Goal: Communication & Community: Answer question/provide support

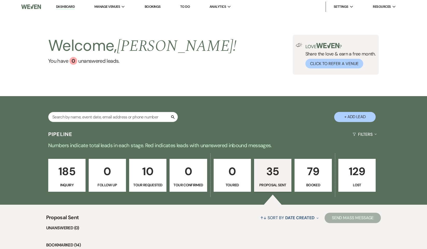
select select "6"
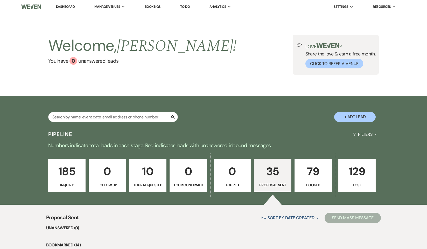
select select "6"
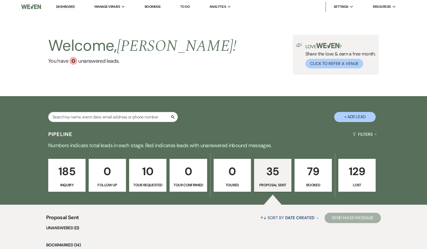
select select "6"
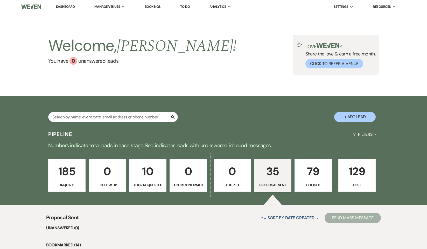
select select "6"
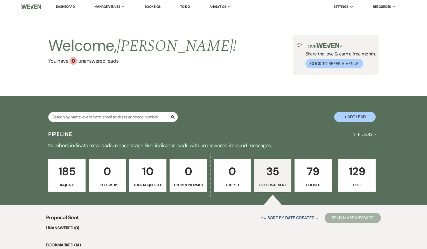
select select "6"
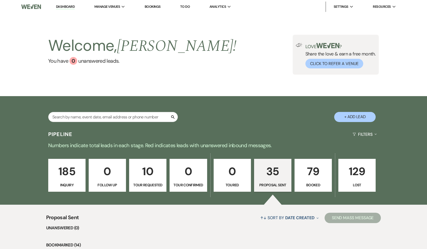
select select "6"
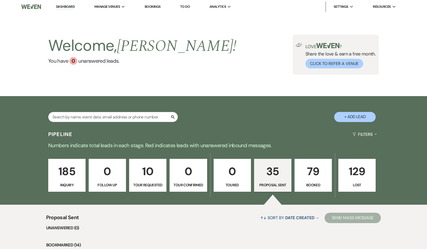
select select "6"
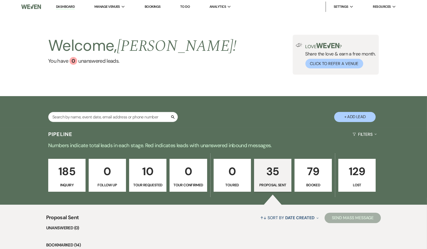
click at [171, 28] on div "Welcome, [PERSON_NAME] ! You have 0 unanswered lead s . Love ? Share the love &…" at bounding box center [213, 54] width 427 height 83
click at [65, 5] on link "Dashboard" at bounding box center [65, 6] width 19 height 5
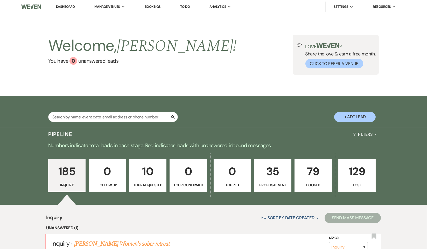
click at [65, 8] on link "Dashboard" at bounding box center [65, 6] width 19 height 5
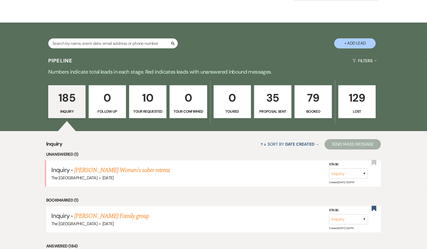
scroll to position [130, 0]
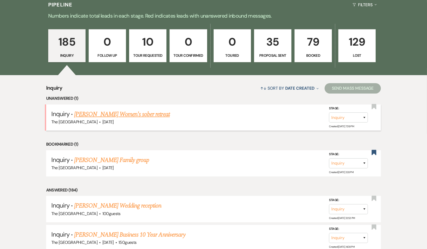
click at [120, 114] on link "[PERSON_NAME] Women's sober retreat" at bounding box center [121, 114] width 95 height 9
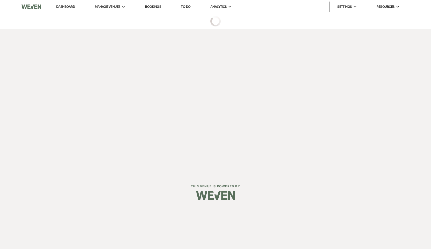
select select "5"
select select "13"
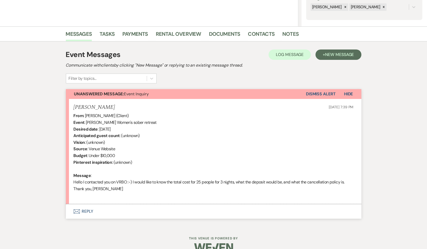
scroll to position [114, 0]
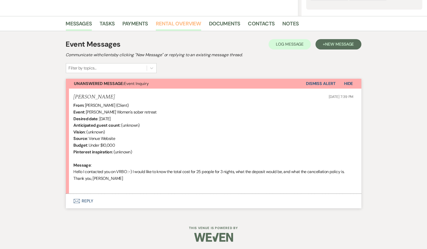
click at [192, 20] on link "Rental Overview" at bounding box center [178, 24] width 45 height 11
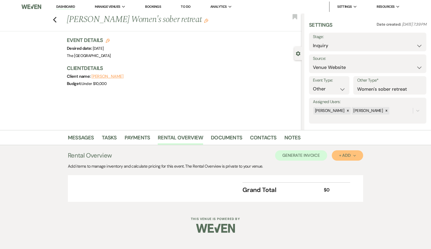
click at [348, 153] on div "+ Add Next" at bounding box center [347, 155] width 17 height 4
click at [346, 165] on button "Item" at bounding box center [345, 167] width 26 height 8
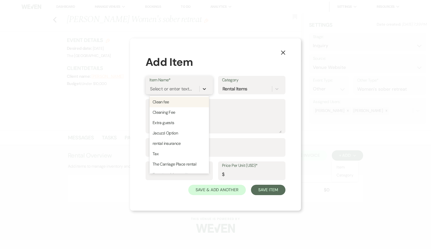
click at [204, 88] on icon at bounding box center [204, 88] width 5 height 5
click at [192, 165] on div "The Carriage Place rental" at bounding box center [180, 164] width 60 height 10
type textarea "Home rental"
type input "0"
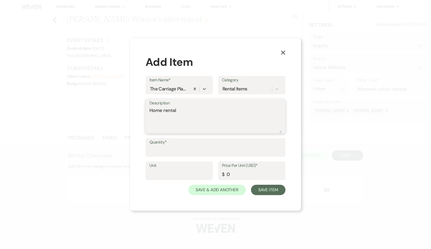
click at [205, 114] on textarea "Home rental" at bounding box center [216, 120] width 132 height 26
type textarea "Home rental 3 nights"
click at [178, 146] on label "Quantity*" at bounding box center [216, 143] width 132 height 8
click at [178, 146] on input "Quantity*" at bounding box center [216, 151] width 132 height 10
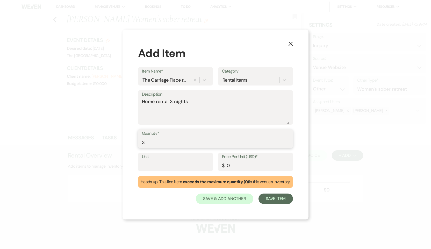
type input "3"
click at [237, 167] on input "0" at bounding box center [255, 166] width 67 height 10
type input "1200"
click at [210, 103] on textarea "Home rental 3 nights" at bounding box center [215, 111] width 147 height 26
type textarea "Home rental 3 nights 25 gsts"
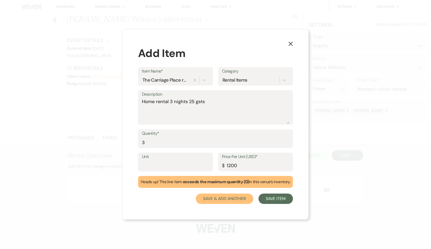
click at [227, 201] on button "Save & Add Another" at bounding box center [225, 199] width 58 height 10
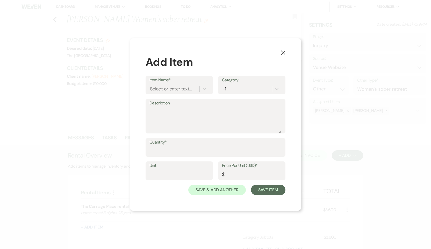
click at [205, 83] on label "Item Name*" at bounding box center [180, 80] width 60 height 8
click at [151, 86] on input "Item Name*" at bounding box center [150, 89] width 1 height 7
click at [203, 88] on icon at bounding box center [204, 88] width 5 height 5
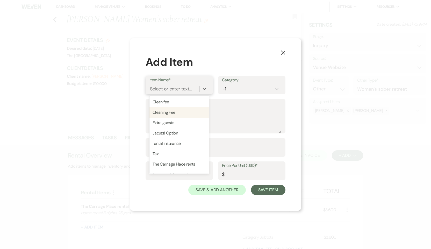
click at [190, 112] on div "Cleaning Fee" at bounding box center [180, 112] width 60 height 10
type input "350"
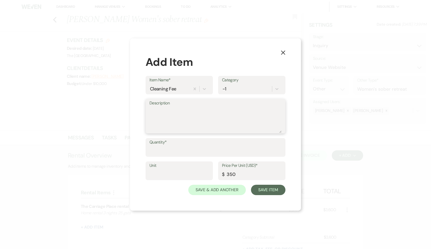
click at [191, 107] on textarea "Description" at bounding box center [216, 120] width 132 height 26
type textarea "cleaning fee"
click at [165, 144] on label "Quantity*" at bounding box center [216, 143] width 132 height 8
click at [165, 146] on input "Quantity*" at bounding box center [216, 151] width 132 height 10
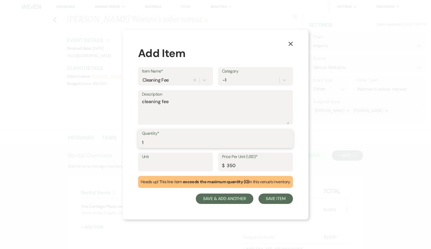
type input "1"
click at [229, 200] on button "Save & Add Another" at bounding box center [225, 199] width 58 height 10
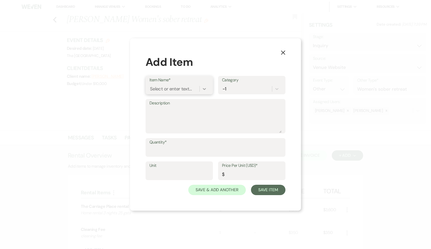
click at [203, 87] on icon at bounding box center [204, 88] width 5 height 5
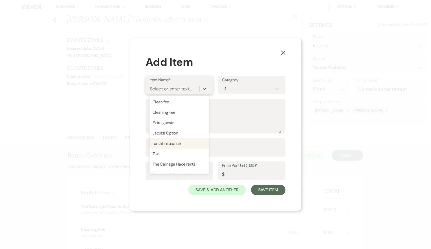
click at [186, 143] on div "rental insurance" at bounding box center [180, 143] width 60 height 10
type textarea "Rental Insurance"
type input "100"
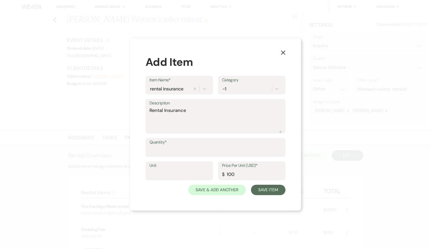
click at [182, 143] on label "Quantity*" at bounding box center [216, 143] width 132 height 8
click at [182, 146] on input "Quantity*" at bounding box center [216, 151] width 132 height 10
type input "1"
click at [224, 190] on button "Save & Add Another" at bounding box center [217, 190] width 58 height 10
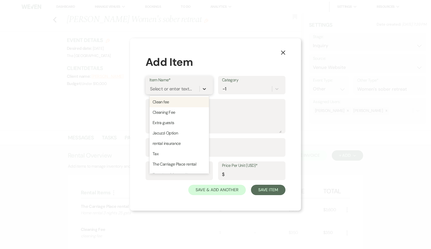
click at [205, 88] on icon at bounding box center [204, 88] width 5 height 5
click at [194, 132] on div "Jacuzzi Option" at bounding box center [180, 133] width 60 height 10
type textarea "Jacuzzi Option"
type input "100"
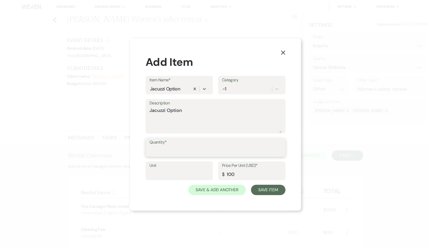
click at [191, 146] on input "Quantity*" at bounding box center [216, 151] width 132 height 10
type input "1"
click at [211, 191] on button "Save & Add Another" at bounding box center [217, 190] width 58 height 10
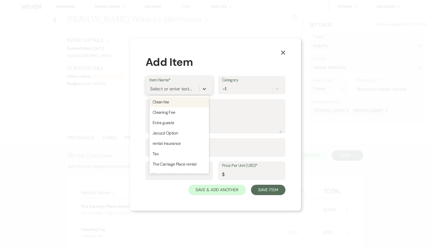
click at [204, 88] on icon at bounding box center [204, 88] width 5 height 5
click at [186, 153] on div "Tax" at bounding box center [180, 154] width 60 height 10
type textarea "Tax"
type input "0"
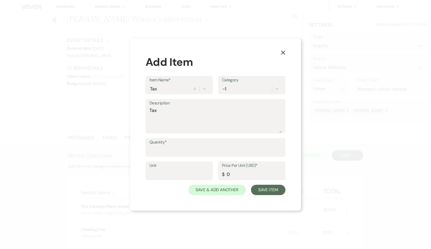
click at [177, 144] on label "Quantity*" at bounding box center [216, 143] width 132 height 8
click at [177, 146] on input "Quantity*" at bounding box center [216, 151] width 132 height 10
type input "1"
click at [238, 175] on input "0" at bounding box center [252, 175] width 60 height 10
type input "282"
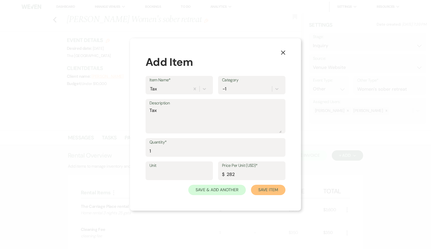
click at [262, 189] on button "Save Item" at bounding box center [268, 190] width 34 height 10
click at [271, 192] on button "Save Item" at bounding box center [268, 190] width 34 height 10
click at [283, 52] on use "button" at bounding box center [283, 53] width 4 height 4
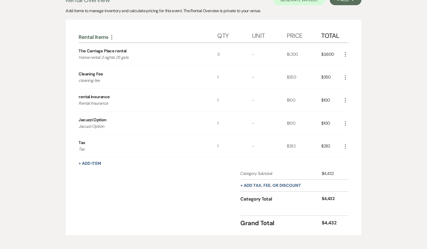
scroll to position [78, 0]
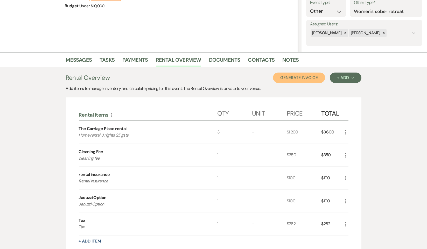
click at [294, 79] on button "Generate Invoice" at bounding box center [299, 78] width 52 height 10
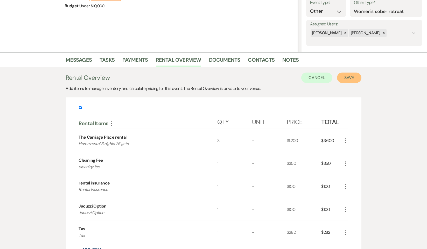
click at [345, 77] on button "Save" at bounding box center [349, 78] width 24 height 10
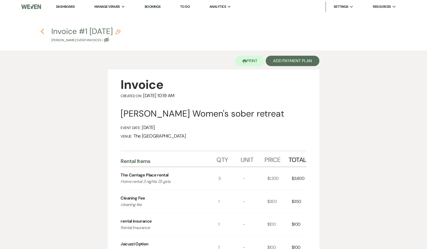
click at [42, 31] on use "button" at bounding box center [42, 32] width 3 height 6
select select "5"
select select "13"
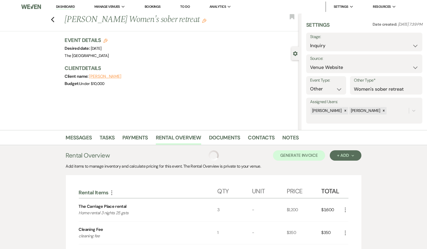
scroll to position [78, 0]
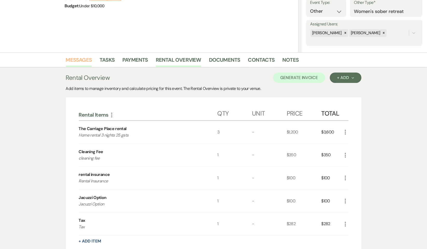
click at [80, 59] on link "Messages" at bounding box center [79, 61] width 26 height 11
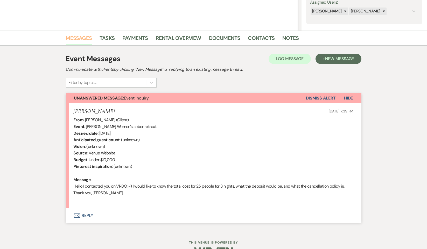
scroll to position [114, 0]
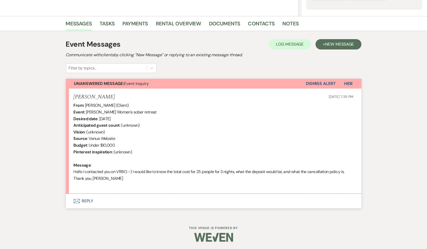
click at [88, 201] on button "Envelope Reply" at bounding box center [214, 201] width 296 height 15
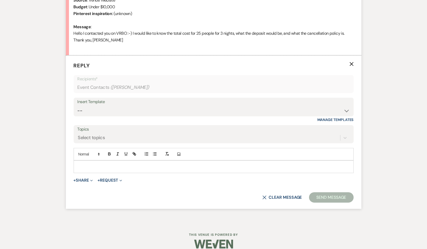
scroll to position [259, 0]
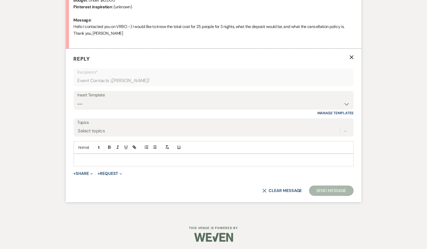
click at [143, 96] on div "Insert Template" at bounding box center [214, 96] width 272 height 8
click at [346, 103] on select "-- Weven Planning Portal Introduction (Booked Events) Initial Inquiry Response …" at bounding box center [214, 104] width 272 height 10
select select "1070"
click at [78, 99] on select "-- Weven Planning Portal Introduction (Booked Events) Initial Inquiry Response …" at bounding box center [214, 104] width 272 height 10
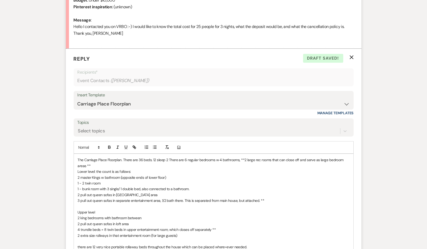
click at [76, 157] on div "The Carriage Place Floorplan. There are 36 beds. 12 sleep 2 There are 6 regular…" at bounding box center [214, 206] width 280 height 105
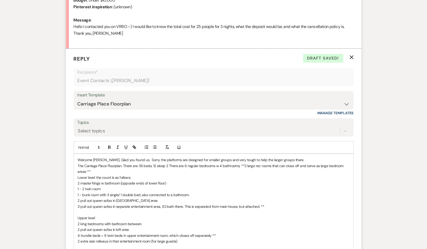
click at [295, 158] on p "Welcome [PERSON_NAME], Glad you found us. Sorry, the platforms are designed for…" at bounding box center [214, 160] width 272 height 6
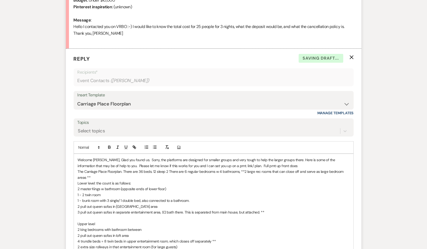
click at [295, 158] on p "Welcome [PERSON_NAME], Glad you found us. Sorry, the platforms are designed for…" at bounding box center [214, 163] width 272 height 12
click at [280, 165] on p "Welcome [PERSON_NAME], Glad you found us. Sorry, the platforms are designed for…" at bounding box center [214, 163] width 272 height 12
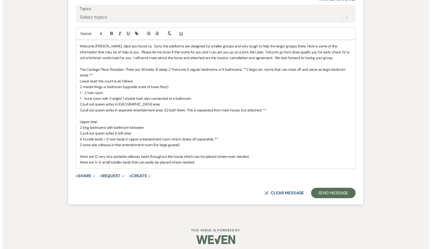
scroll to position [375, 0]
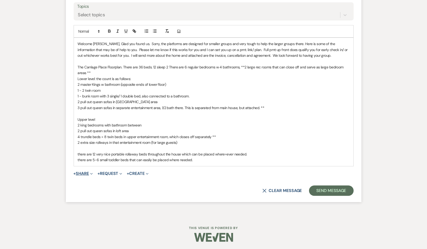
click at [83, 173] on button "+ Share Expand" at bounding box center [83, 174] width 19 height 4
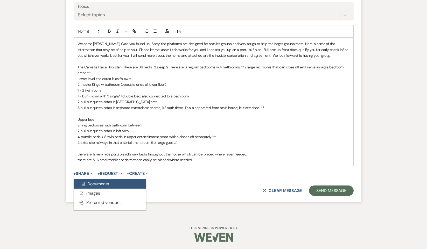
click at [94, 185] on span "Doc Upload Documents" at bounding box center [95, 183] width 30 height 5
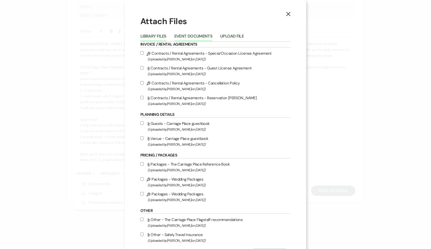
click at [179, 36] on button "Event Documents" at bounding box center [193, 37] width 38 height 7
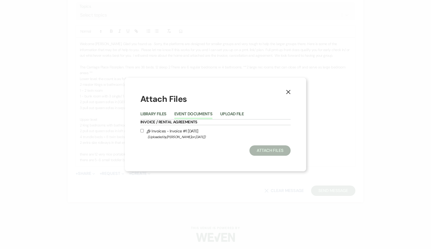
click at [141, 130] on input "Pencil Invoices - Invoice #1 [DATE] (Uploaded by [PERSON_NAME] on [DATE] )" at bounding box center [142, 130] width 3 height 3
checkbox input "true"
click at [258, 152] on button "Attach Files" at bounding box center [270, 150] width 41 height 10
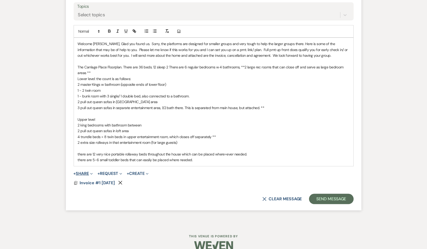
click at [87, 172] on button "+ Share Expand" at bounding box center [83, 174] width 19 height 4
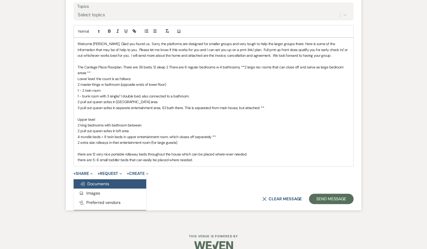
click at [96, 183] on span "Doc Upload Documents" at bounding box center [95, 183] width 30 height 5
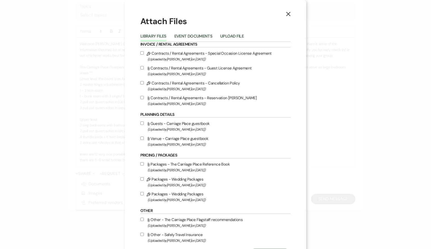
click at [141, 67] on input "Attach File Contracts / Rental Agreements - Guest License Agreement (Uploaded b…" at bounding box center [142, 67] width 3 height 3
checkbox input "true"
click at [141, 82] on input "Pencil Contracts / Rental Agreements - Cancellation Policy (Uploaded by [PERSON…" at bounding box center [142, 82] width 3 height 3
checkbox input "true"
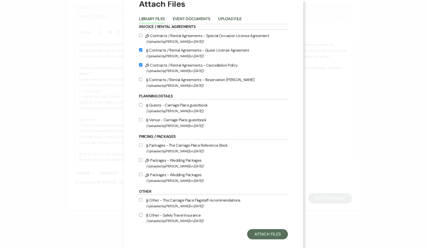
scroll to position [26, 0]
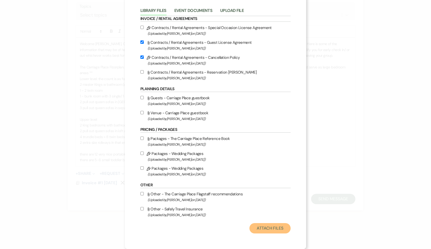
click at [266, 230] on button "Attach Files" at bounding box center [270, 228] width 41 height 10
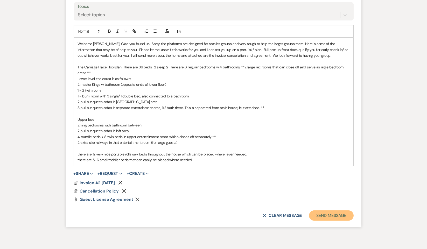
click at [333, 215] on button "Send Message" at bounding box center [331, 216] width 44 height 10
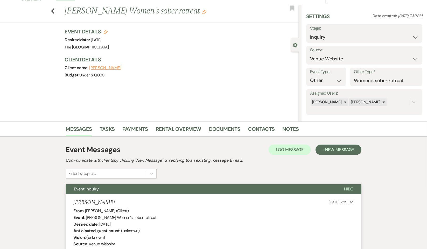
scroll to position [0, 0]
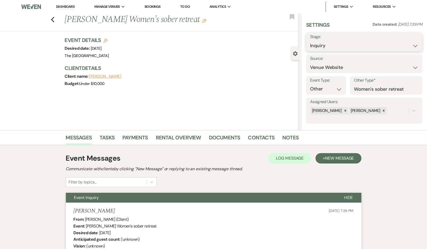
click at [333, 46] on select "Inquiry Follow Up Tour Requested Tour Confirmed Toured Proposal Sent Booked Lost" at bounding box center [364, 46] width 108 height 10
select select "6"
click at [310, 41] on select "Inquiry Follow Up Tour Requested Tour Confirmed Toured Proposal Sent Booked Lost" at bounding box center [364, 46] width 108 height 10
click at [407, 42] on button "Save" at bounding box center [410, 42] width 25 height 10
click at [291, 16] on use "button" at bounding box center [292, 16] width 5 height 5
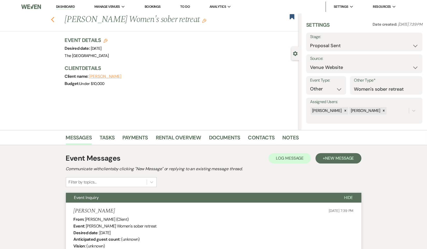
click at [54, 20] on use "button" at bounding box center [52, 20] width 3 height 6
select select "6"
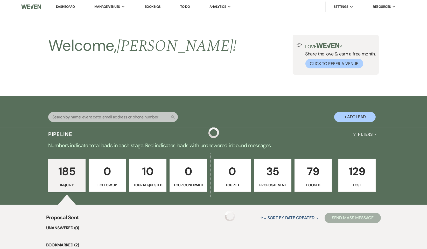
scroll to position [130, 0]
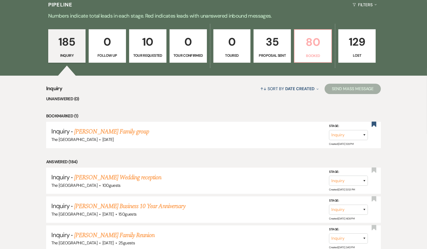
click at [307, 47] on p "80" at bounding box center [313, 41] width 31 height 17
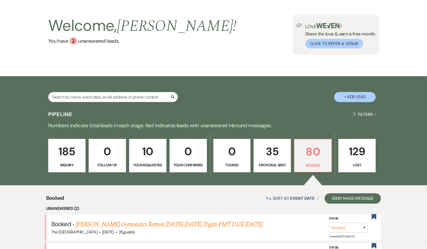
scroll to position [130, 0]
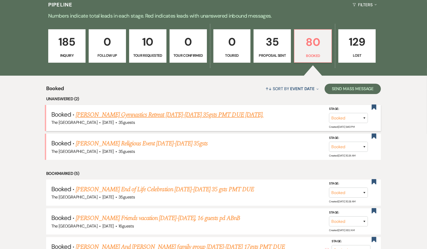
click at [147, 114] on link "[PERSON_NAME] Gymnastics Retreat [DATE]-[DATE] 35gsts PMT DUE [DATE]." at bounding box center [170, 114] width 188 height 9
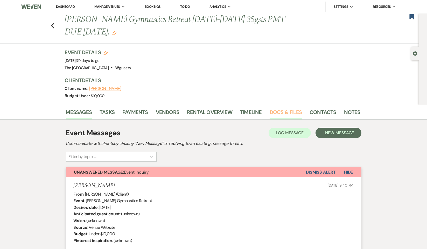
click at [275, 113] on link "Docs & Files" at bounding box center [286, 113] width 32 height 11
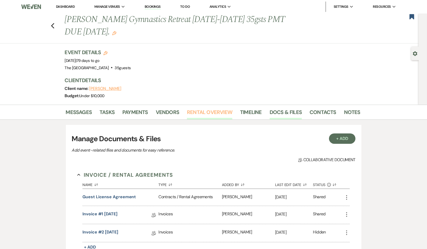
click at [213, 111] on link "Rental Overview" at bounding box center [209, 113] width 45 height 11
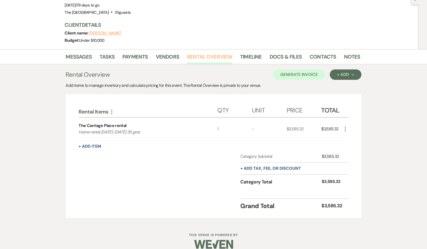
scroll to position [62, 0]
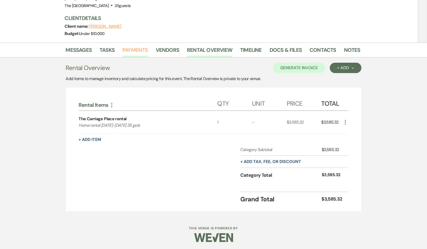
click at [134, 49] on link "Payments" at bounding box center [135, 51] width 26 height 11
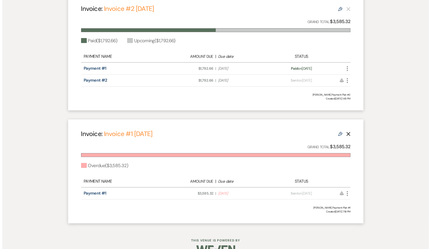
scroll to position [189, 0]
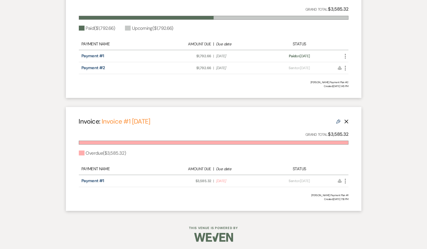
click at [346, 67] on icon "More" at bounding box center [345, 68] width 6 height 6
click at [357, 79] on button "Attach File Attach to Message" at bounding box center [368, 78] width 52 height 9
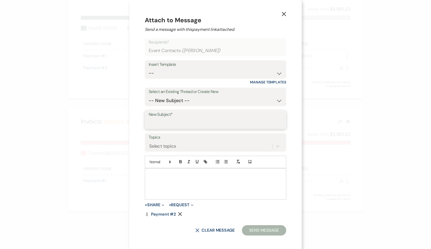
click at [183, 121] on input "New Subject*" at bounding box center [216, 123] width 134 height 10
type input "final pmt. link"
click at [146, 171] on div at bounding box center [215, 184] width 141 height 31
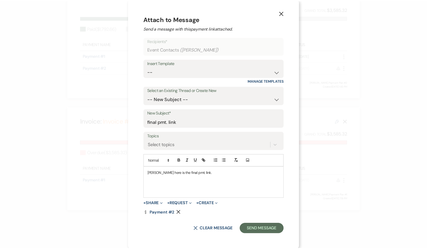
scroll to position [2, 0]
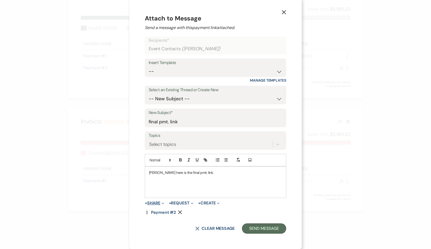
click at [148, 203] on button "+ Share Expand" at bounding box center [154, 203] width 19 height 4
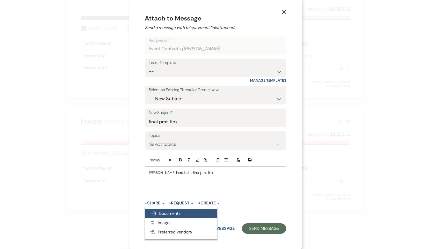
click at [157, 212] on span "Doc Upload Documents" at bounding box center [166, 213] width 30 height 5
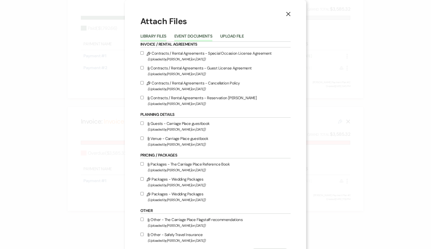
click at [196, 36] on button "Event Documents" at bounding box center [193, 37] width 38 height 7
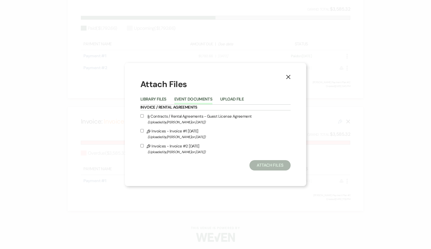
click at [142, 146] on input "Pencil Invoices - Invoice #2 [DATE] (Uploaded by [PERSON_NAME] on [DATE] )" at bounding box center [142, 145] width 3 height 3
checkbox input "true"
click at [142, 116] on input "Attach File Contracts / Rental Agreements - Guest License Agreement (Uploaded b…" at bounding box center [142, 115] width 3 height 3
checkbox input "true"
click at [267, 165] on button "Attach Files" at bounding box center [270, 165] width 41 height 10
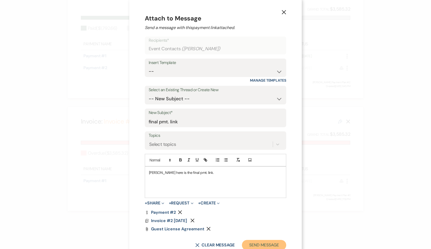
click at [260, 242] on button "Send Message" at bounding box center [264, 245] width 44 height 10
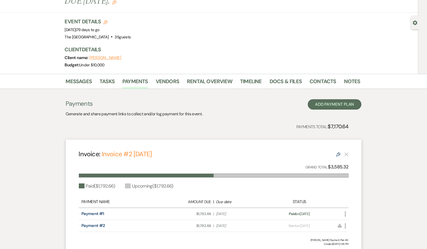
scroll to position [0, 0]
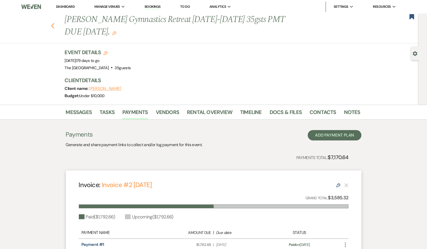
click at [54, 25] on use "button" at bounding box center [52, 26] width 3 height 6
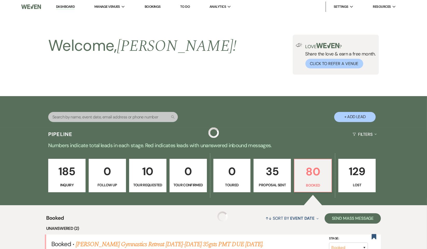
scroll to position [130, 0]
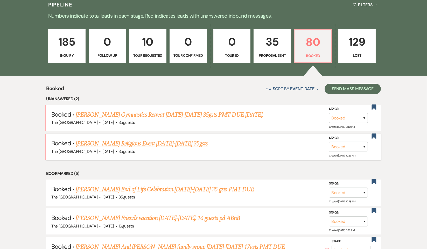
click at [131, 145] on link "[PERSON_NAME] Religious Event [DATE]-[DATE] 35gsts" at bounding box center [142, 143] width 132 height 9
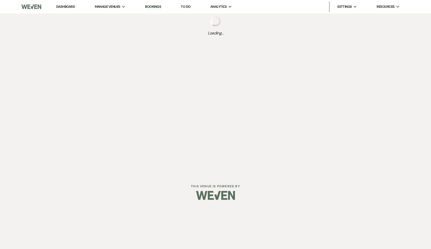
select select "5"
select select "12"
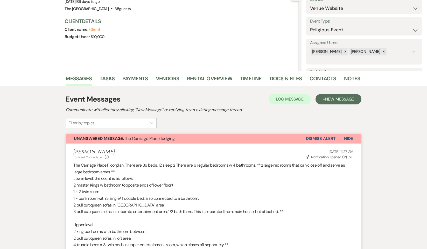
scroll to position [57, 0]
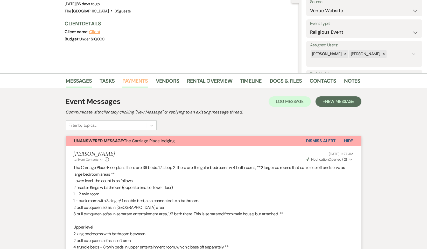
click at [135, 79] on link "Payments" at bounding box center [135, 82] width 26 height 11
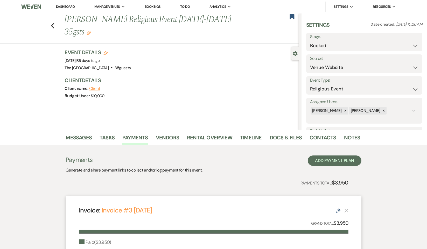
click at [87, 32] on use "button" at bounding box center [89, 33] width 4 height 4
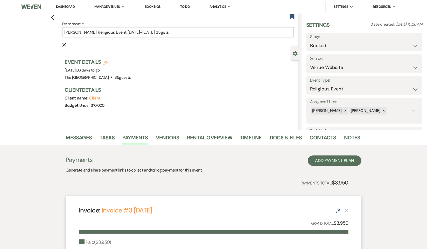
click at [182, 34] on input "[PERSON_NAME] Religious Event [DATE]-[DATE] 35gsts" at bounding box center [178, 32] width 232 height 10
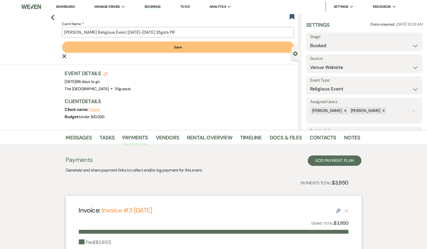
type input "[PERSON_NAME] Religious Event [DATE]-[DATE] 35gsts PIF"
click at [182, 45] on button "Save" at bounding box center [178, 46] width 232 height 11
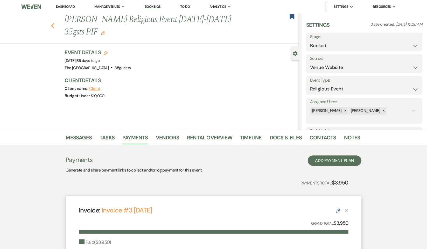
click at [55, 24] on icon "Previous" at bounding box center [53, 26] width 4 height 6
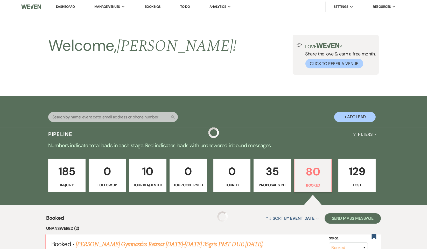
scroll to position [130, 0]
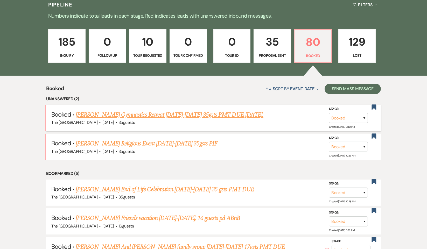
click at [147, 114] on link "[PERSON_NAME] Gymnastics Retreat [DATE]-[DATE] 35gsts PMT DUE [DATE]." at bounding box center [170, 114] width 188 height 9
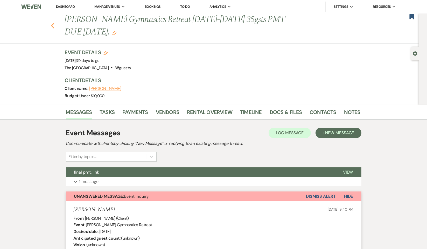
click at [54, 24] on icon "Previous" at bounding box center [53, 26] width 4 height 6
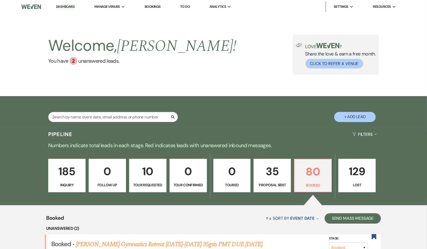
click at [274, 174] on p "35" at bounding box center [272, 171] width 31 height 17
select select "6"
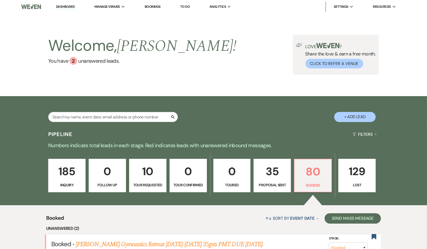
select select "6"
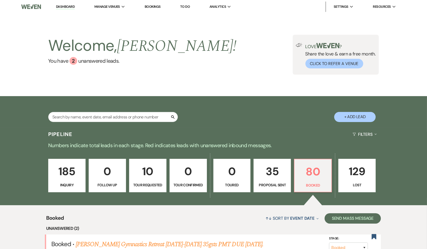
select select "6"
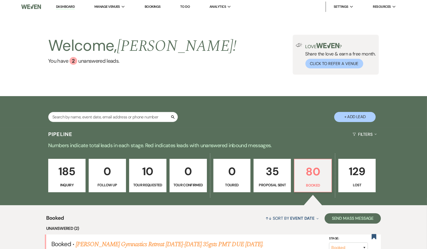
select select "6"
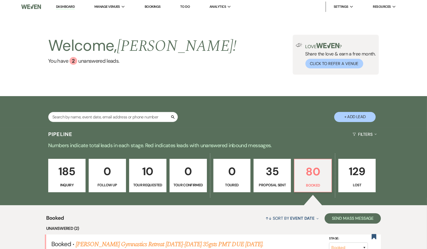
select select "6"
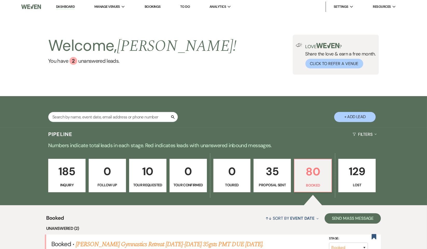
select select "6"
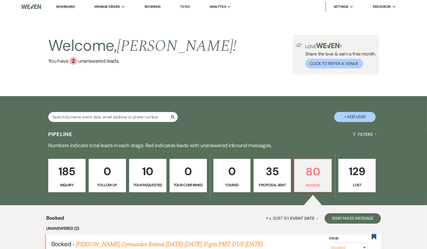
select select "6"
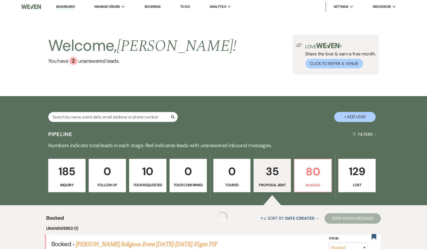
select select "6"
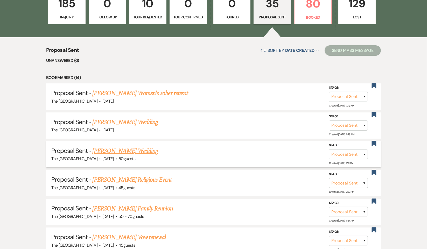
scroll to position [181, 0]
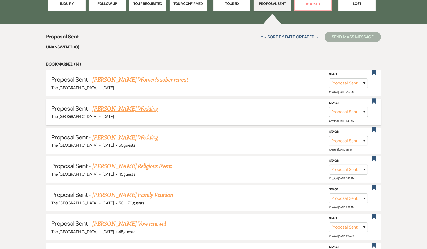
click at [131, 109] on link "[PERSON_NAME] Wedding" at bounding box center [126, 108] width 66 height 9
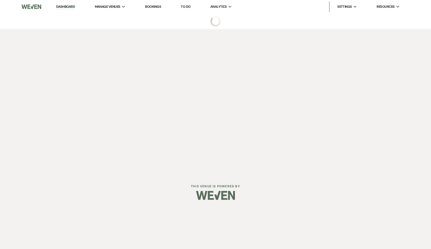
select select "6"
select select "5"
select select "13"
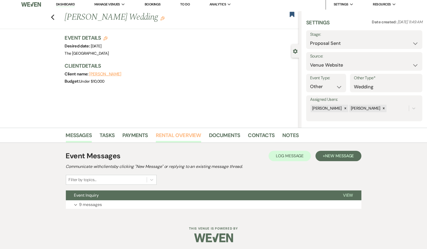
scroll to position [3, 0]
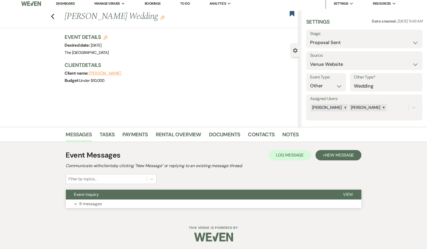
click at [91, 203] on p "9 messages" at bounding box center [90, 204] width 23 height 7
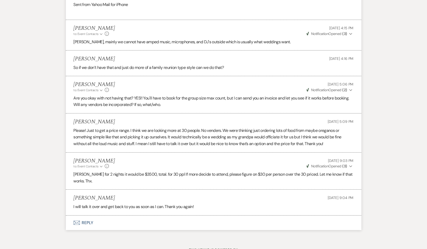
scroll to position [419, 0]
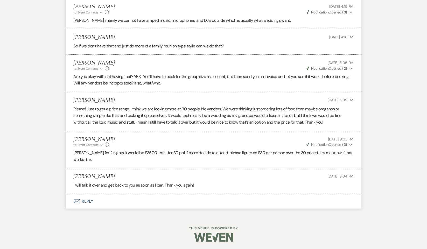
click at [88, 200] on button "Envelope Reply" at bounding box center [214, 201] width 296 height 15
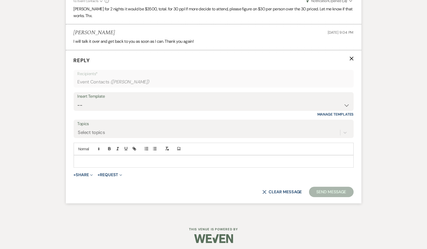
scroll to position [564, 0]
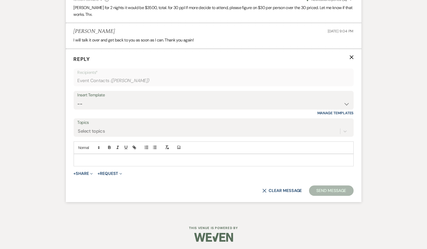
click at [89, 159] on p at bounding box center [214, 160] width 272 height 6
click at [226, 101] on select "-- Weven Planning Portal Introduction (Booked Events) Initial Inquiry Response …" at bounding box center [214, 104] width 272 height 10
select select "1032"
click at [78, 99] on select "-- Weven Planning Portal Introduction (Booked Events) Initial Inquiry Response …" at bounding box center [214, 104] width 272 height 10
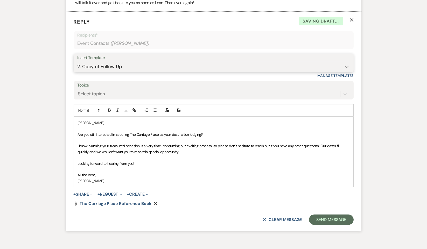
scroll to position [631, 0]
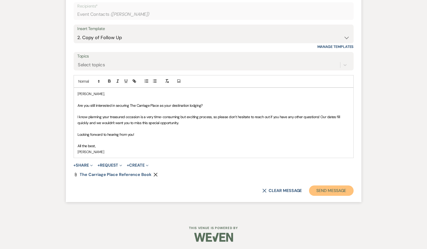
click at [320, 191] on button "Send Message" at bounding box center [331, 191] width 44 height 10
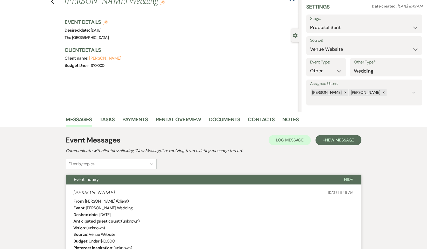
scroll to position [0, 0]
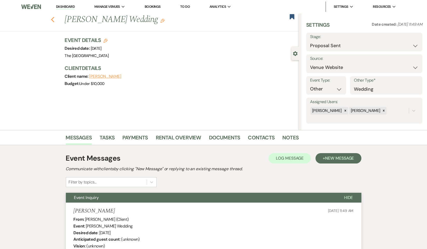
click at [54, 18] on icon "Previous" at bounding box center [53, 20] width 4 height 6
select select "6"
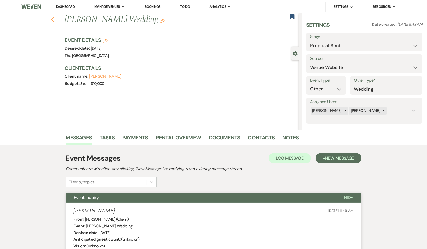
select select "6"
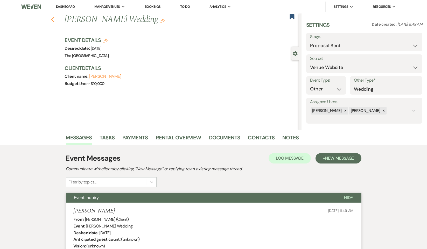
select select "6"
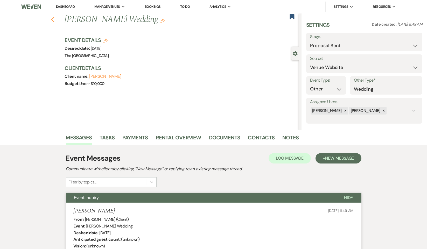
select select "6"
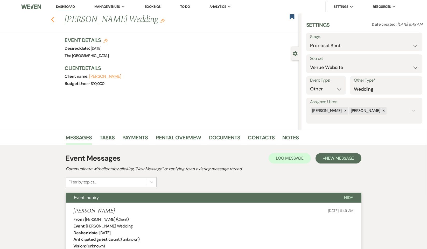
select select "6"
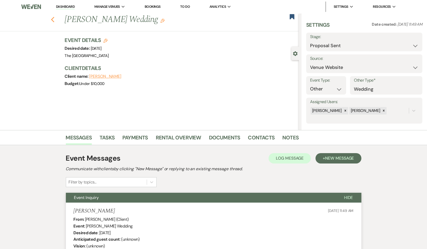
select select "6"
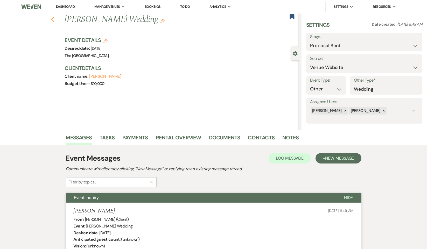
select select "6"
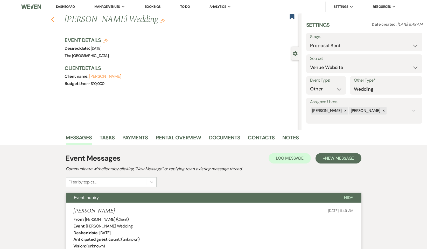
select select "6"
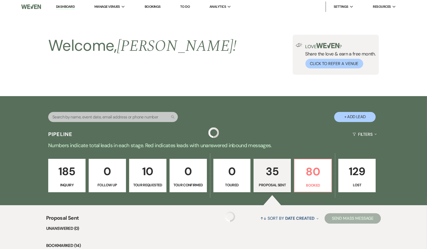
scroll to position [181, 0]
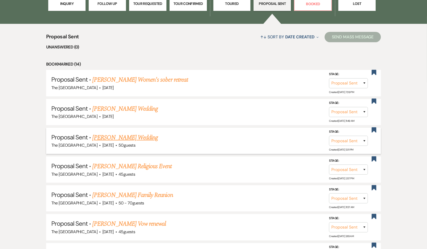
click at [140, 135] on link "[PERSON_NAME] Wedding" at bounding box center [126, 137] width 66 height 9
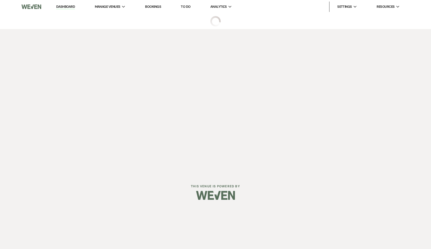
select select "6"
select select "14"
select select "13"
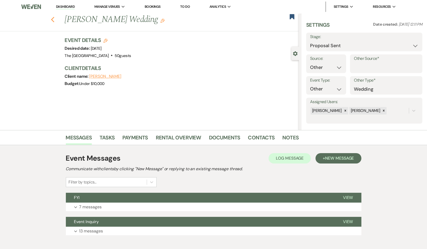
click at [54, 20] on use "button" at bounding box center [52, 20] width 3 height 6
select select "6"
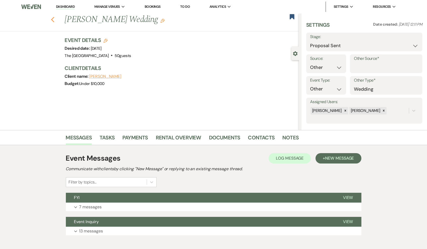
select select "6"
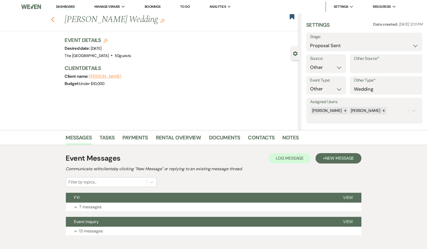
select select "6"
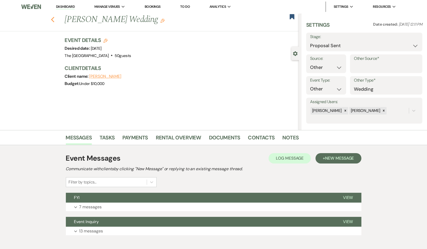
select select "6"
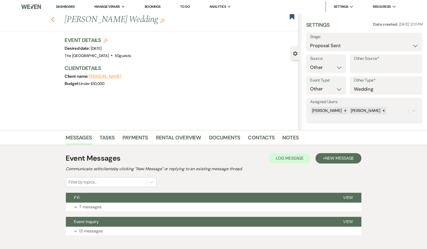
select select "6"
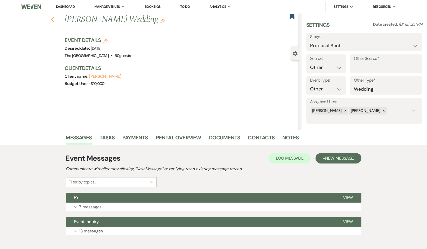
select select "6"
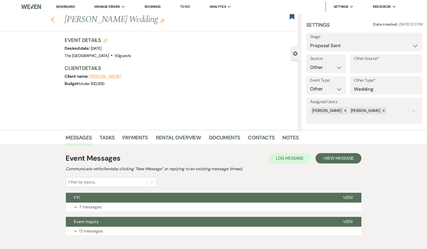
select select "6"
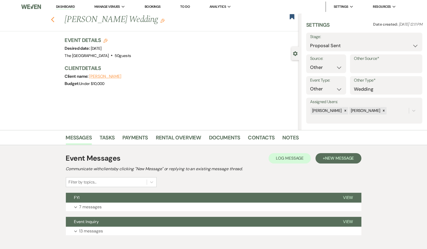
select select "6"
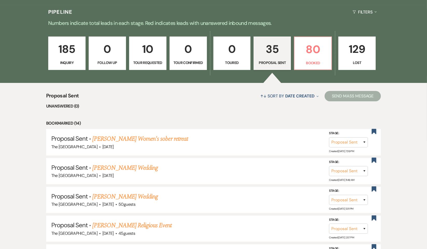
scroll to position [104, 0]
